Goal: Transaction & Acquisition: Purchase product/service

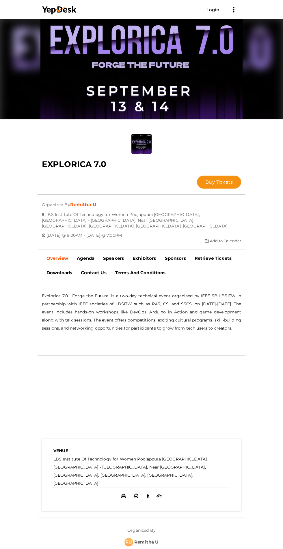
click at [205, 179] on span "Buy Tickets" at bounding box center [218, 181] width 27 height 5
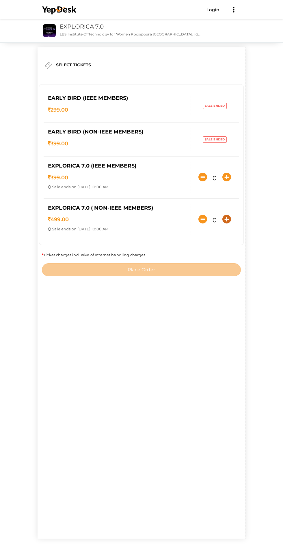
click at [221, 225] on button "button" at bounding box center [227, 219] width 12 height 12
type input "1"
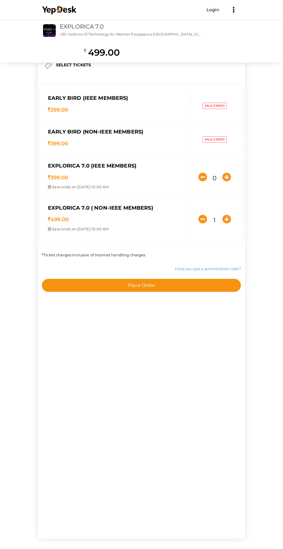
click at [169, 292] on button "Place Order" at bounding box center [141, 285] width 199 height 13
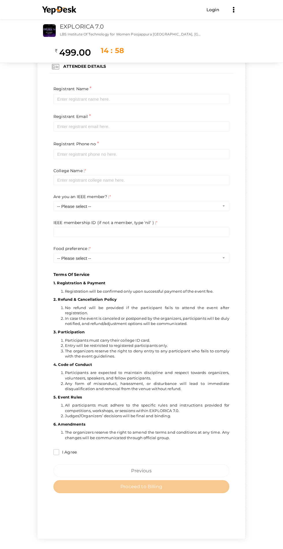
click at [72, 91] on p "Terms Of Service" at bounding box center [141, 184] width 176 height 187
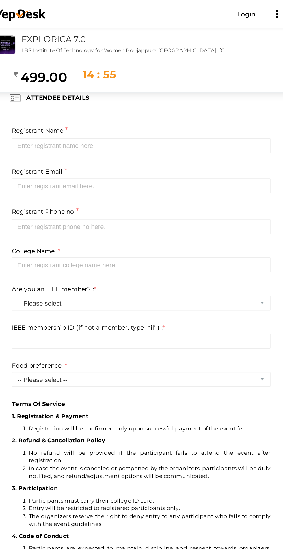
click at [86, 59] on div "499.00" at bounding box center [73, 52] width 36 height 17
click at [86, 92] on p "Terms Of Service" at bounding box center [141, 184] width 176 height 187
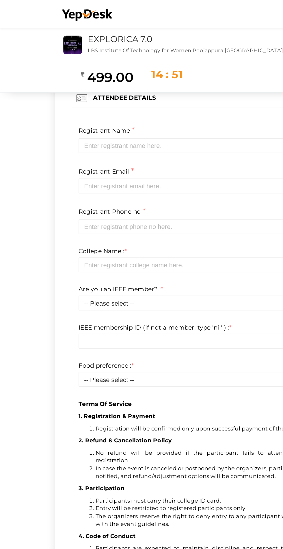
click at [90, 95] on p "Terms Of Service" at bounding box center [141, 184] width 176 height 187
click at [94, 91] on p "Terms Of Service" at bounding box center [141, 184] width 176 height 187
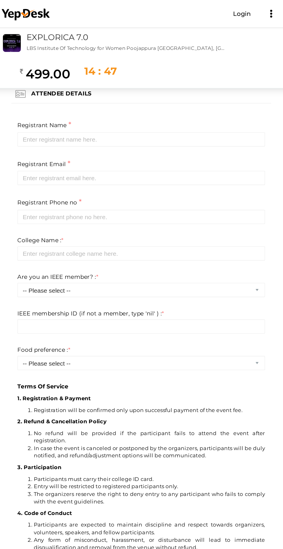
click at [134, 88] on div "Terms Of Service 1. Registration & Payment Registration will be confirmed only …" at bounding box center [141, 267] width 176 height 359
click at [89, 95] on p "Terms Of Service" at bounding box center [141, 184] width 176 height 187
click at [110, 95] on p "Terms Of Service" at bounding box center [141, 184] width 176 height 187
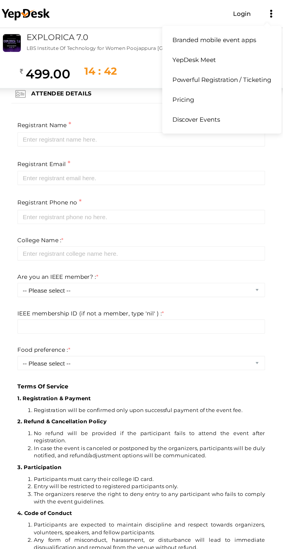
click at [233, 12] on icon at bounding box center [233, 11] width 1 height 1
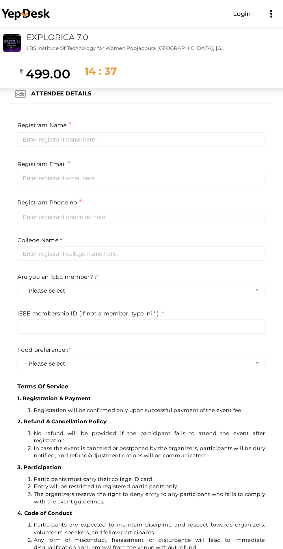
click at [144, 207] on p "Terms Of Service" at bounding box center [141, 184] width 176 height 187
click at [113, 93] on p "Terms Of Service" at bounding box center [141, 184] width 176 height 187
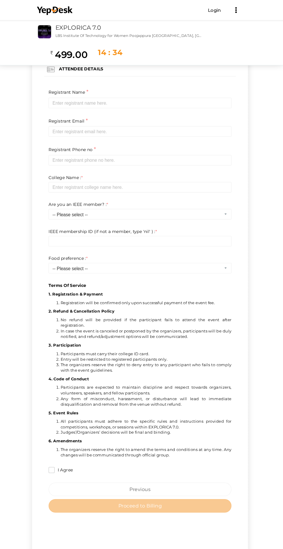
click at [97, 136] on p "Terms Of Service" at bounding box center [141, 184] width 176 height 187
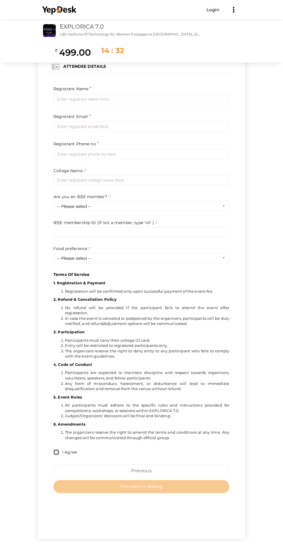
click at [53, 449] on input "I Agree" at bounding box center [56, 452] width 6 height 6
checkbox input "true"
click at [185, 464] on button "Previous" at bounding box center [141, 470] width 176 height 13
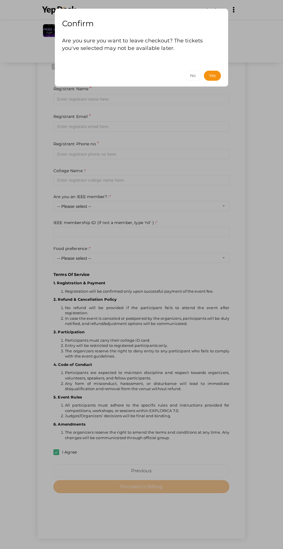
click at [161, 96] on div "Confirm Are you sure you want to leave checkout? The tickets you've selected ma…" at bounding box center [141, 274] width 283 height 549
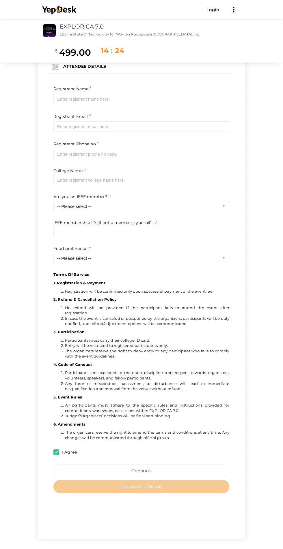
click at [156, 100] on p "Terms Of Service" at bounding box center [141, 184] width 176 height 187
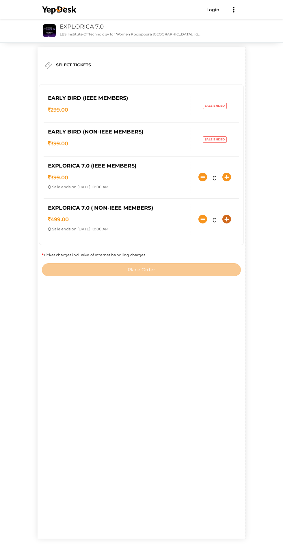
click at [222, 224] on icon "button" at bounding box center [226, 219] width 9 height 9
type input "1"
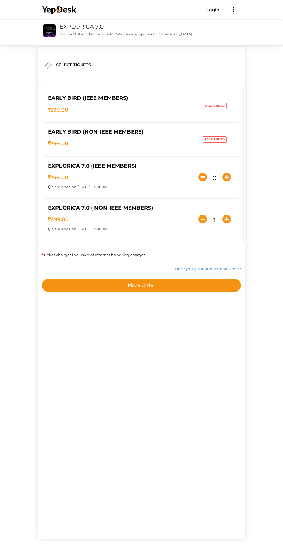
click at [167, 292] on button "Place Order" at bounding box center [141, 285] width 199 height 13
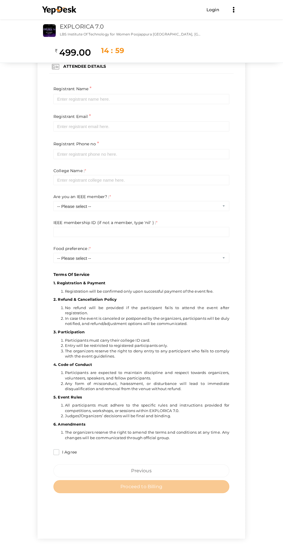
click at [109, 91] on p "Terms Of Service" at bounding box center [141, 184] width 176 height 187
click at [106, 91] on p "Terms Of Service" at bounding box center [141, 184] width 176 height 187
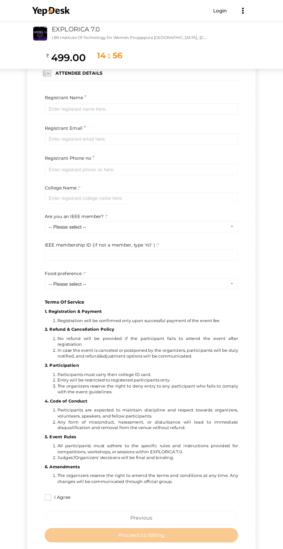
click at [97, 61] on div "1 14 : 56 499.00" at bounding box center [81, 52] width 87 height 20
